Goal: Navigation & Orientation: Find specific page/section

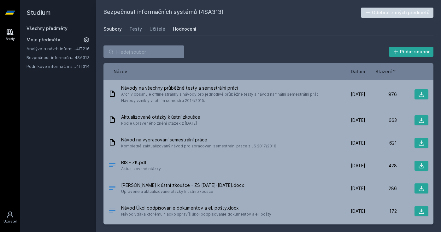
click at [187, 25] on link "Hodnocení" at bounding box center [184, 29] width 23 height 13
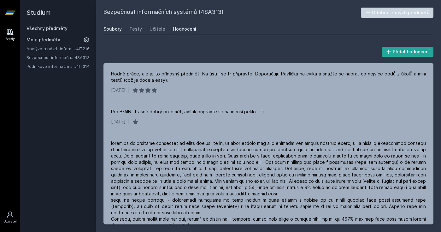
click at [116, 27] on div "Soubory" at bounding box center [113, 29] width 18 height 6
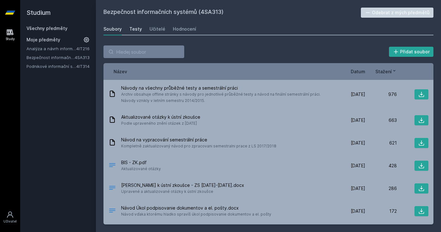
click at [138, 31] on div "Testy" at bounding box center [135, 29] width 13 height 6
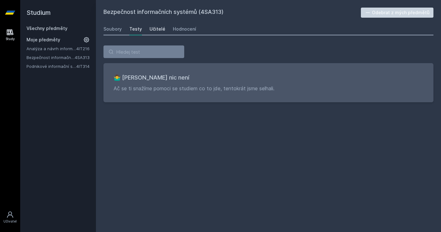
click at [161, 28] on div "Učitelé" at bounding box center [158, 29] width 16 height 6
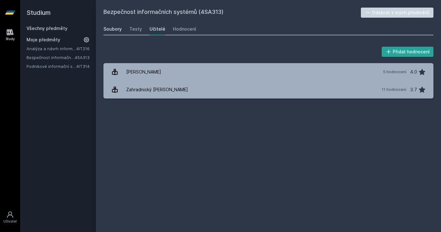
click at [111, 27] on div "Soubory" at bounding box center [113, 29] width 18 height 6
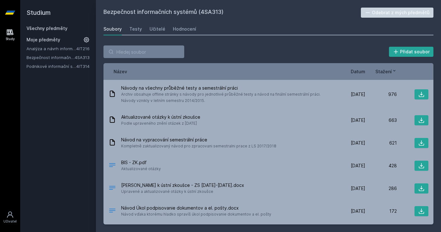
click at [355, 71] on span "Datum" at bounding box center [358, 71] width 15 height 7
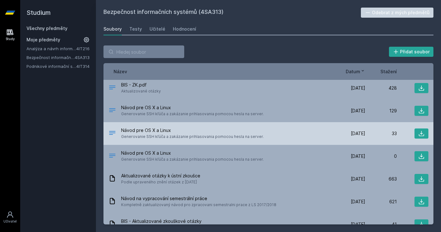
scroll to position [236, 0]
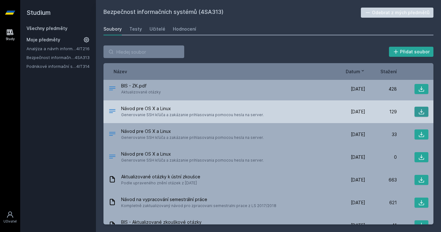
click at [417, 110] on button at bounding box center [422, 112] width 14 height 10
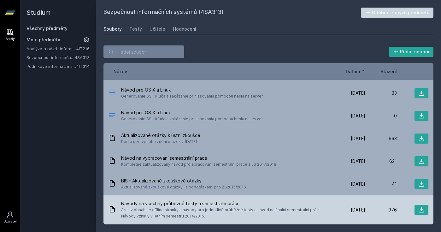
scroll to position [0, 0]
click at [415, 209] on button at bounding box center [422, 210] width 14 height 10
